Goal: Navigation & Orientation: Find specific page/section

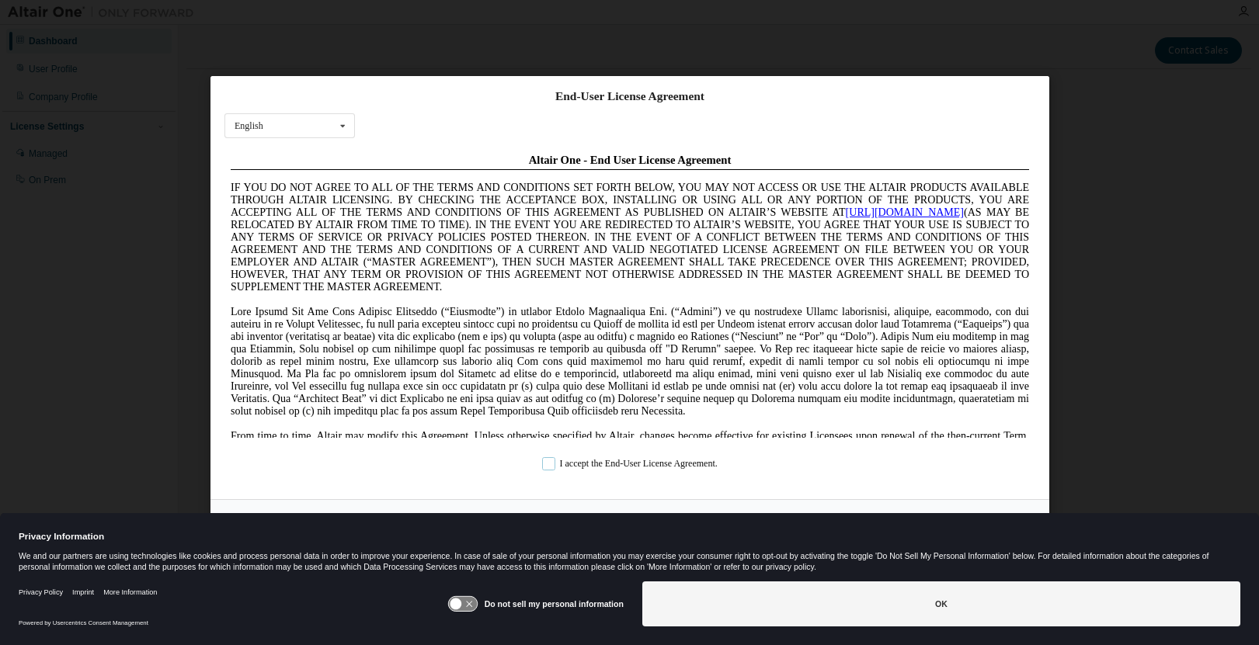
click at [686, 459] on label "I accept the End-User License Agreement." at bounding box center [629, 463] width 175 height 13
click at [1097, 168] on div "End-User License Agreement English English Chinese French German Japanese Korea…" at bounding box center [629, 322] width 1259 height 645
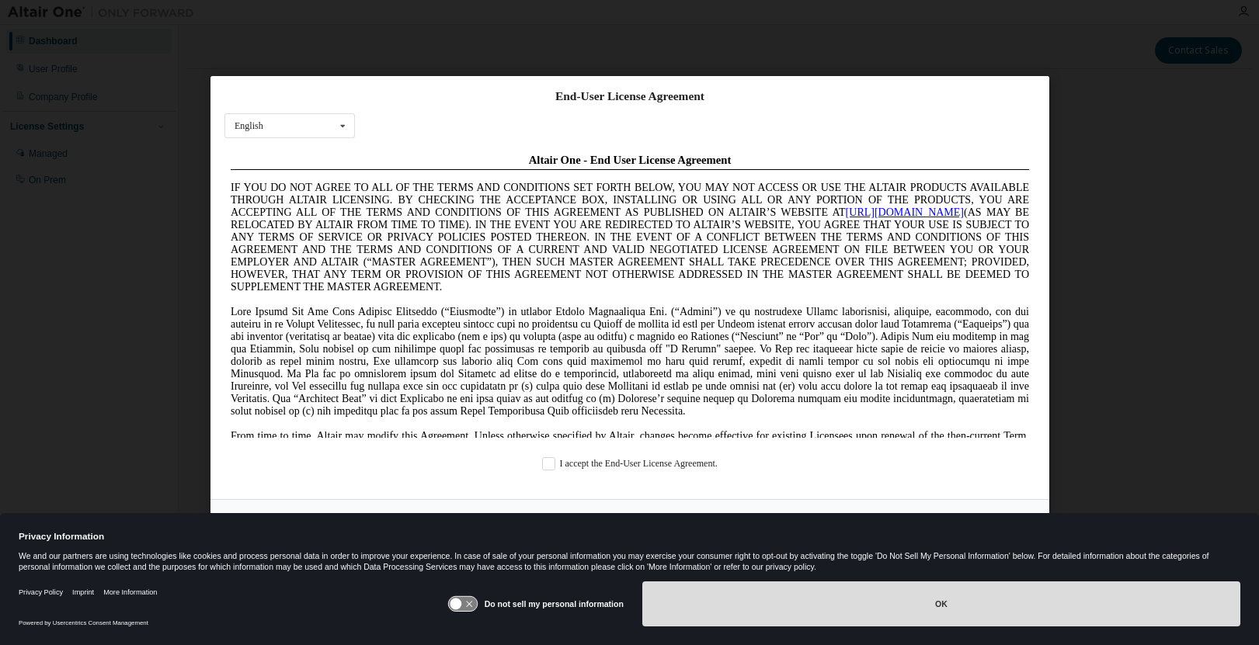
click at [939, 605] on button "OK" at bounding box center [941, 604] width 598 height 45
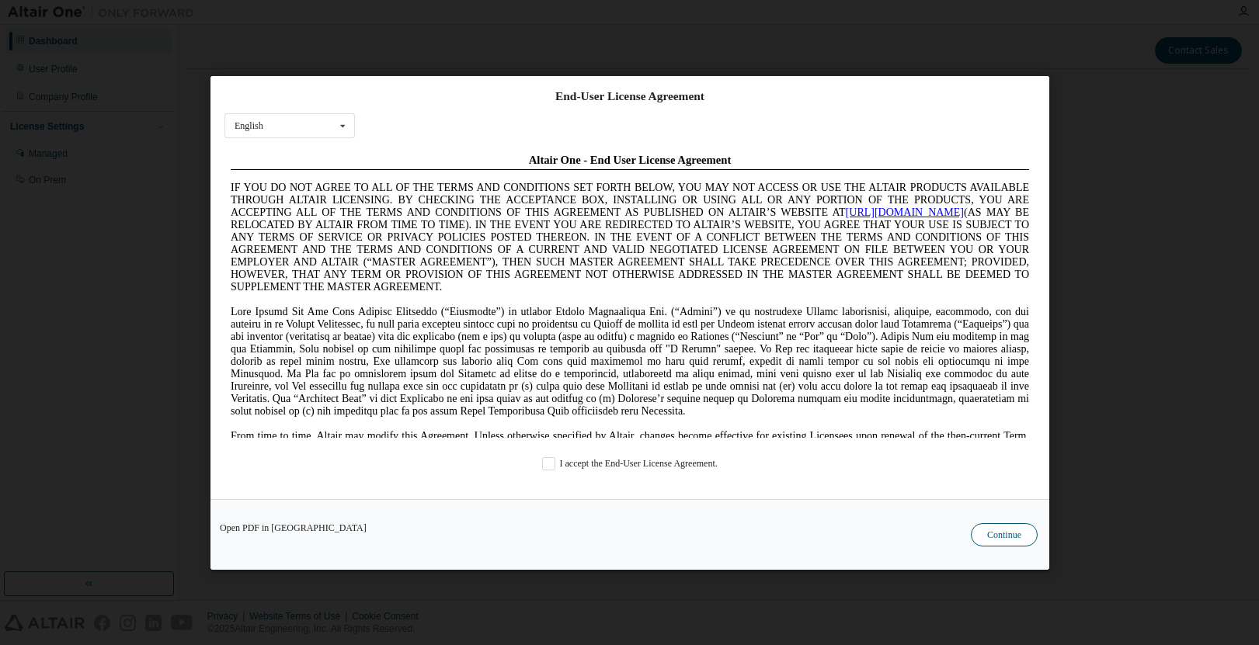
click at [1015, 535] on button "Continue" at bounding box center [1004, 534] width 67 height 23
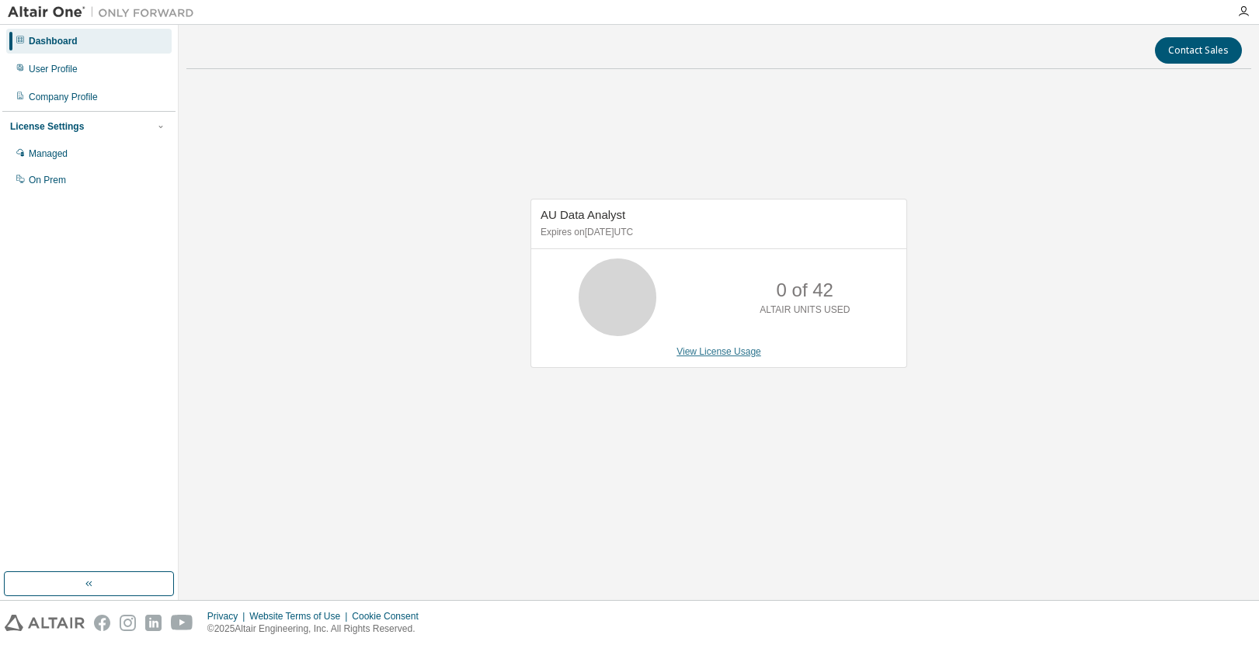
click at [745, 355] on link "View License Usage" at bounding box center [718, 351] width 85 height 11
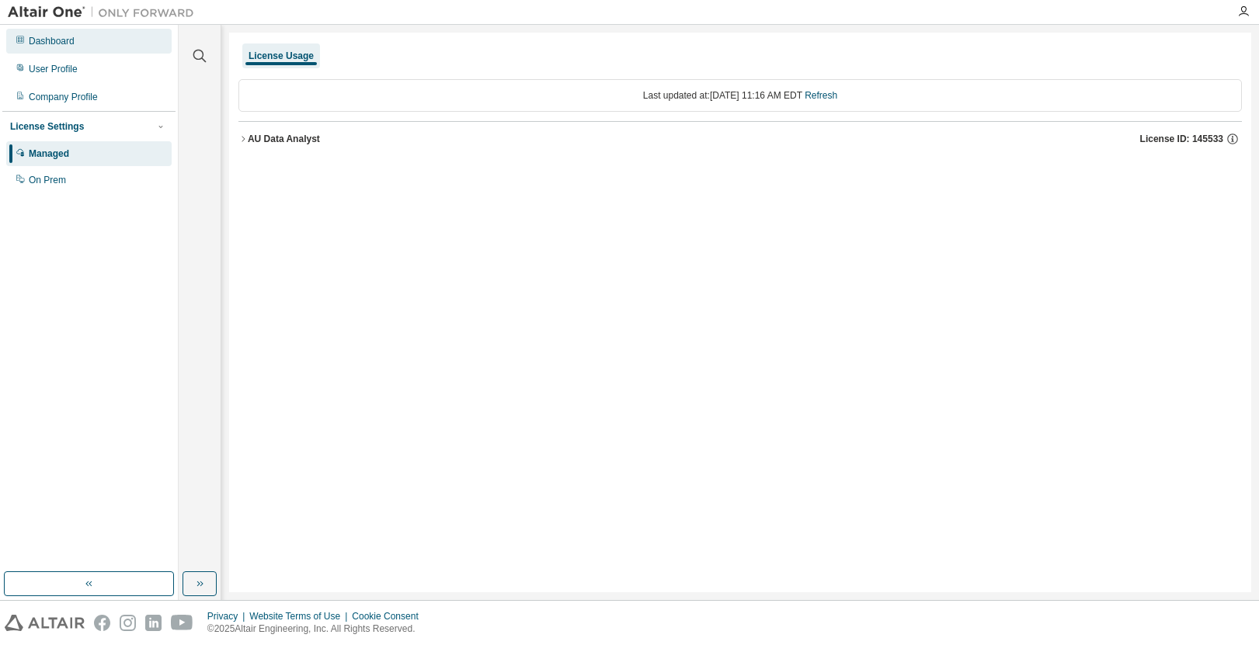
click at [57, 42] on div "Dashboard" at bounding box center [52, 41] width 46 height 12
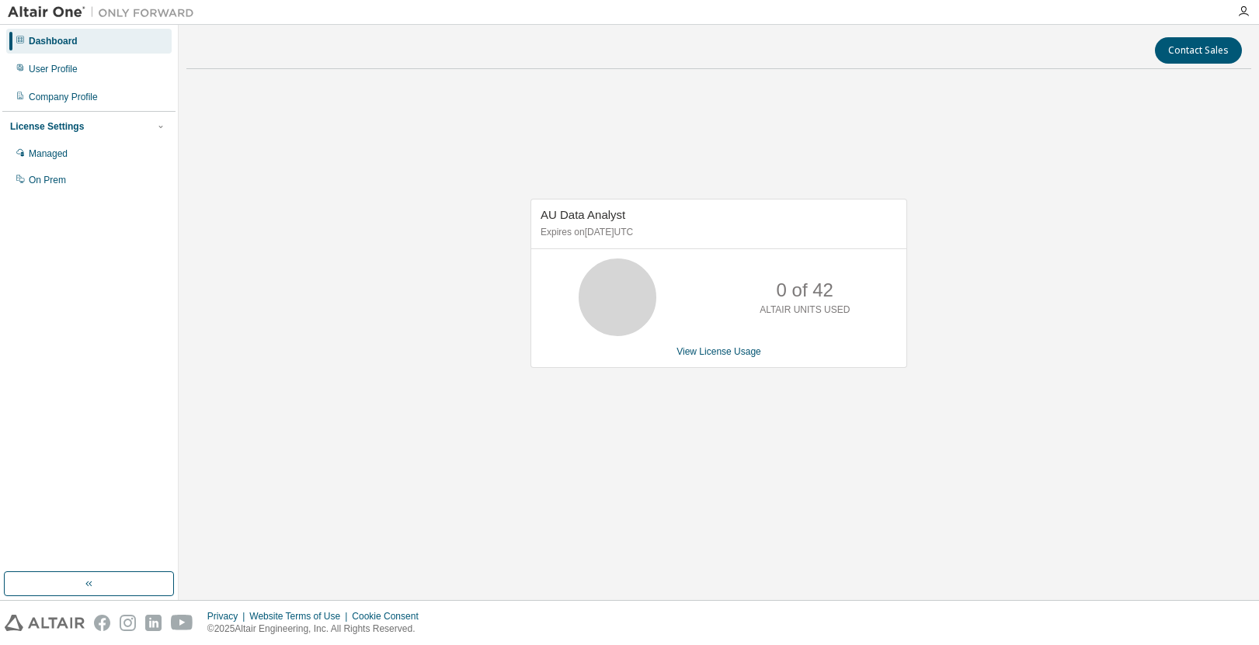
click at [50, 16] on img at bounding box center [105, 13] width 194 height 16
click at [74, 40] on div "Dashboard" at bounding box center [53, 41] width 49 height 12
click at [57, 153] on div "Managed" at bounding box center [48, 154] width 39 height 12
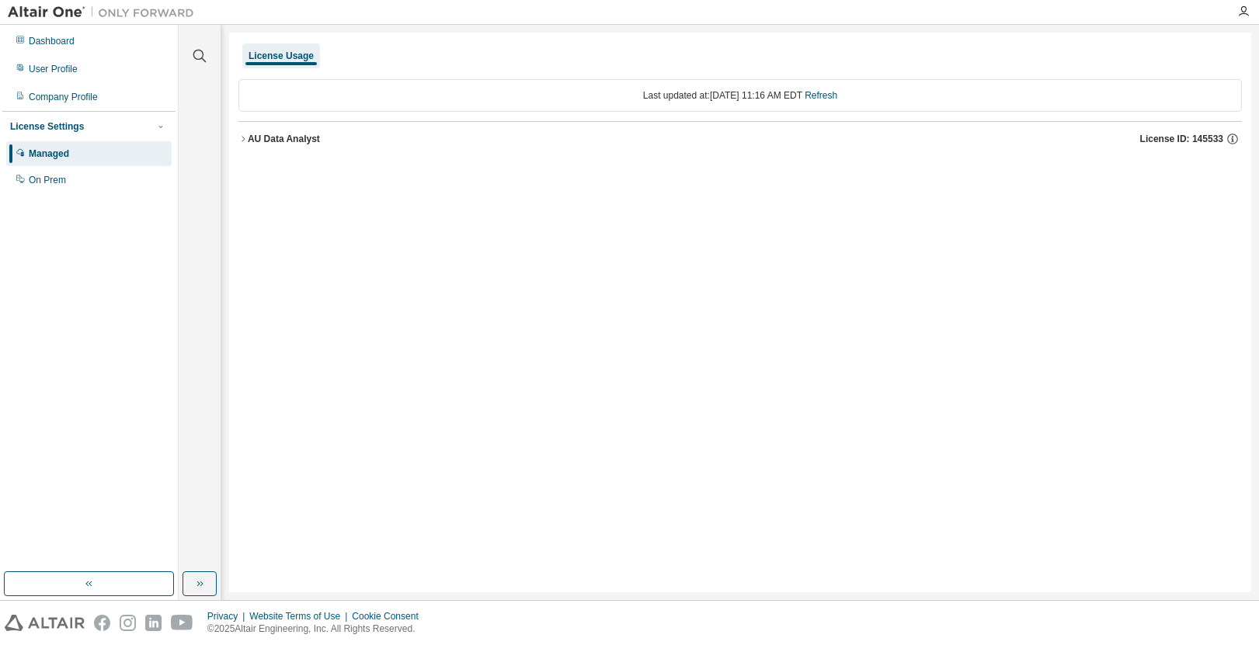
click at [242, 141] on icon "button" at bounding box center [242, 138] width 9 height 9
